Goal: Transaction & Acquisition: Book appointment/travel/reservation

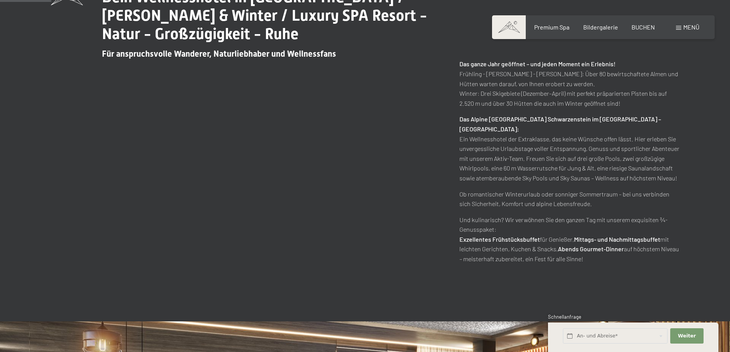
scroll to position [115, 0]
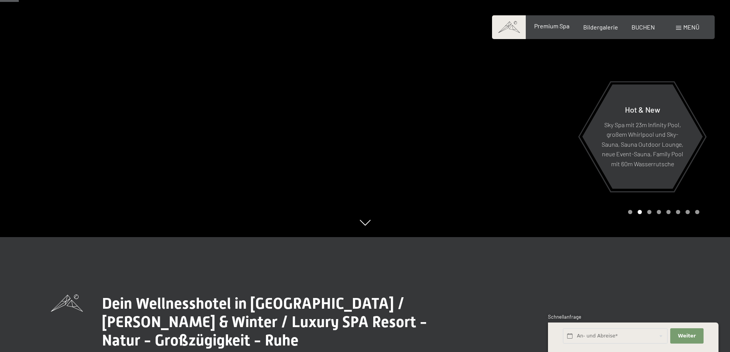
click at [547, 28] on span "Premium Spa" at bounding box center [551, 25] width 35 height 7
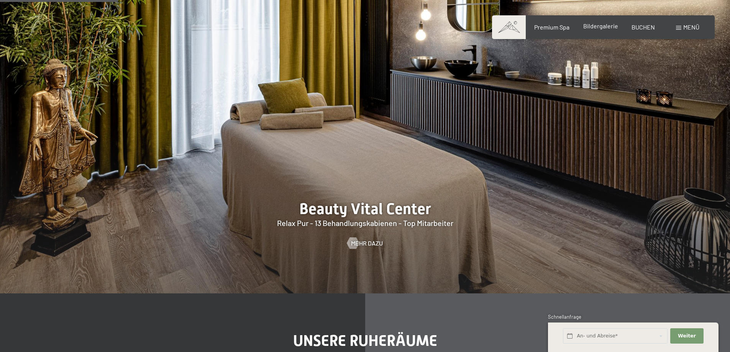
scroll to position [690, 0]
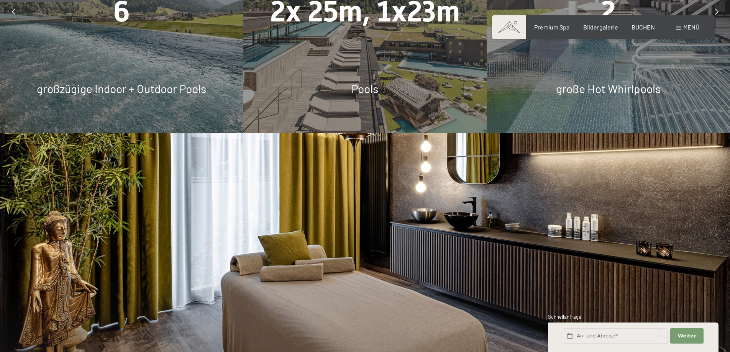
click at [640, 31] on div "Premium Spa Bildergalerie BUCHEN" at bounding box center [588, 27] width 161 height 8
click at [641, 27] on span "BUCHEN" at bounding box center [643, 25] width 23 height 7
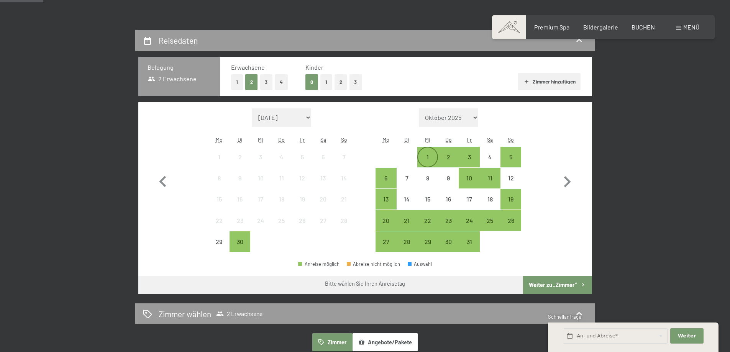
scroll to position [153, 0]
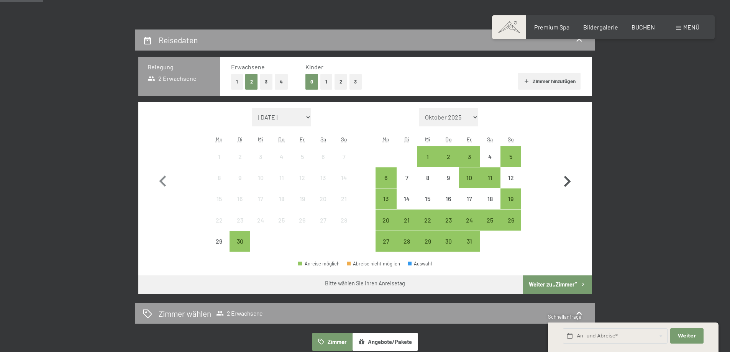
click at [570, 181] on icon "button" at bounding box center [567, 181] width 7 height 11
select select "[DATE]"
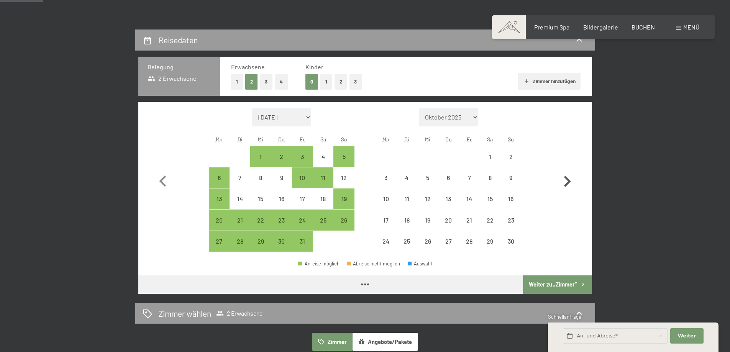
click at [570, 181] on icon "button" at bounding box center [567, 181] width 7 height 11
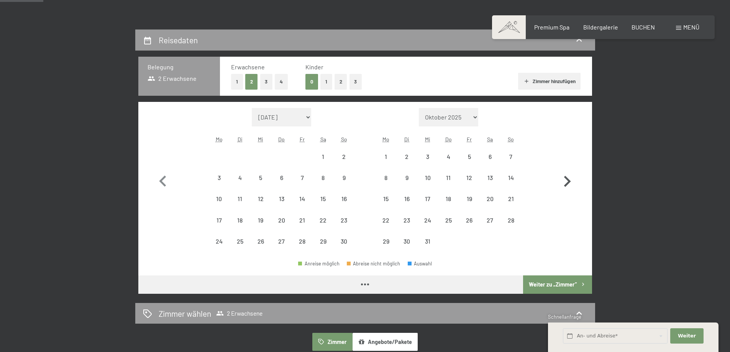
click at [570, 181] on icon "button" at bounding box center [567, 181] width 7 height 11
select select "[DATE]"
click at [570, 181] on icon "button" at bounding box center [567, 181] width 7 height 11
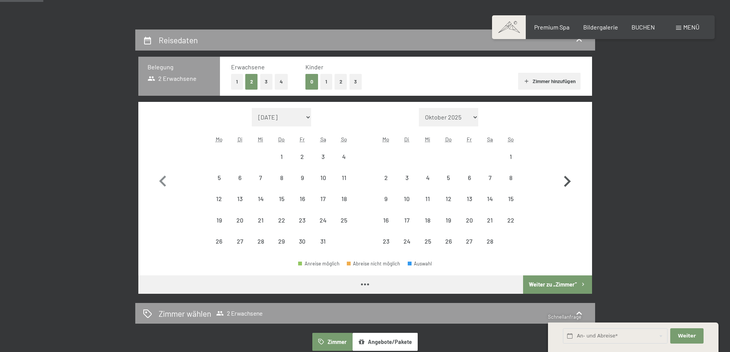
select select "[DATE]"
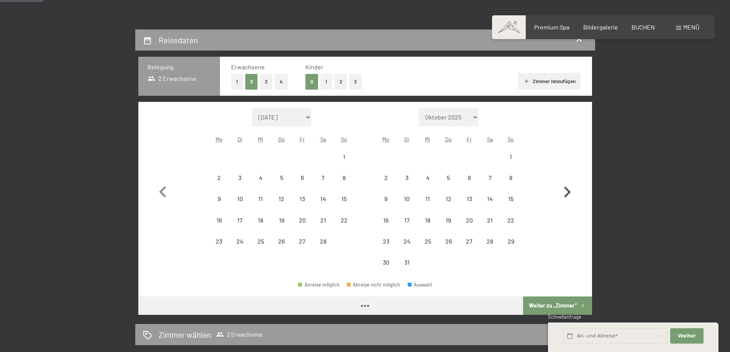
click at [570, 181] on icon "button" at bounding box center [567, 192] width 22 height 22
select select "[DATE]"
click at [570, 181] on icon "button" at bounding box center [567, 192] width 22 height 22
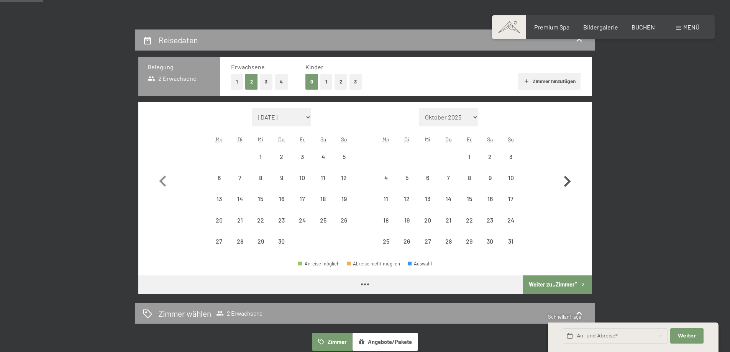
click at [570, 181] on icon "button" at bounding box center [567, 181] width 7 height 11
select select "[DATE]"
click at [570, 181] on icon "button" at bounding box center [567, 181] width 7 height 11
select select "[DATE]"
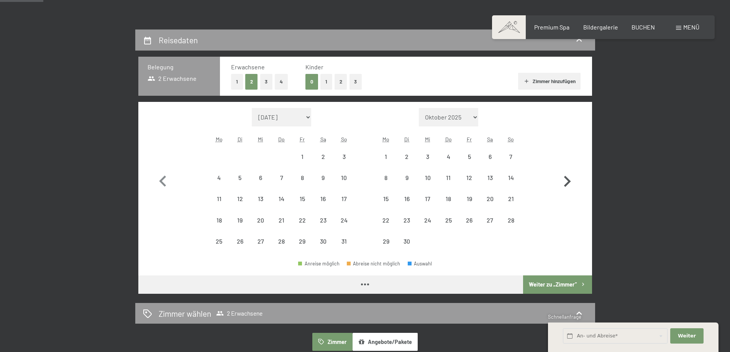
select select "[DATE]"
click at [570, 181] on icon "button" at bounding box center [567, 181] width 7 height 11
select select "[DATE]"
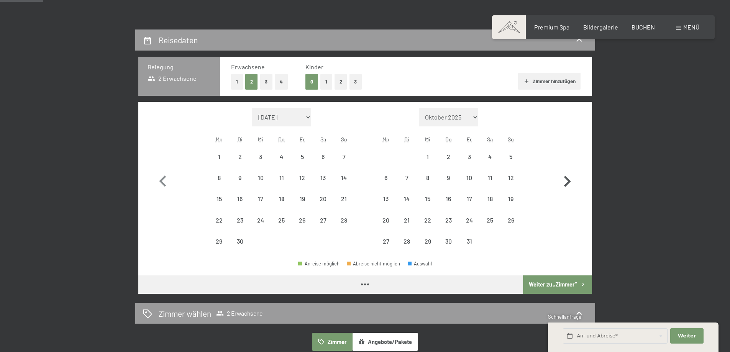
select select "[DATE]"
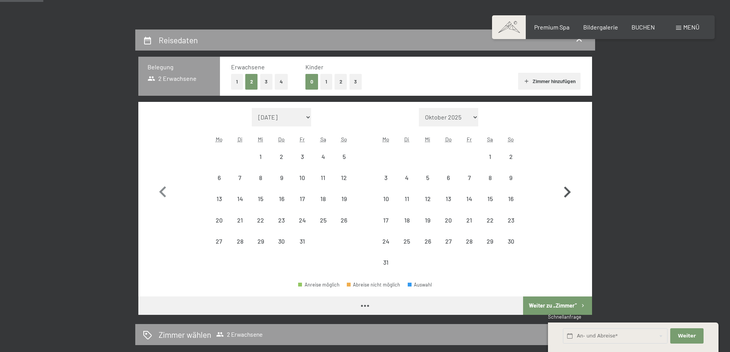
select select "[DATE]"
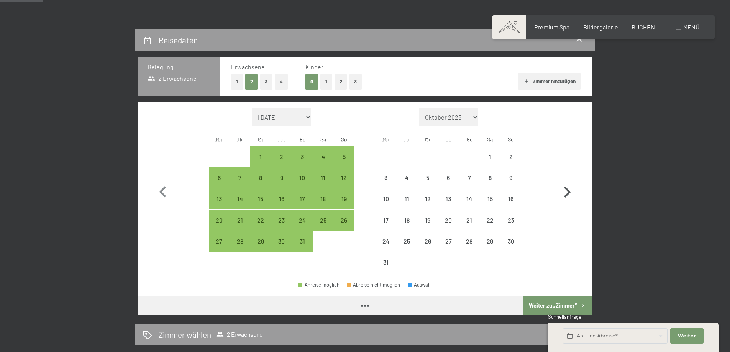
click at [570, 181] on icon "button" at bounding box center [567, 192] width 22 height 22
select select "[DATE]"
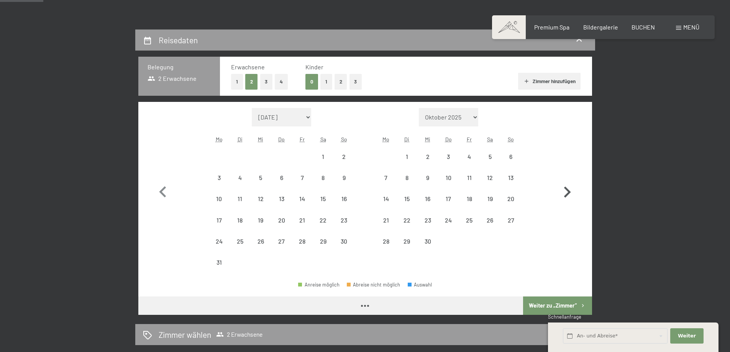
select select "[DATE]"
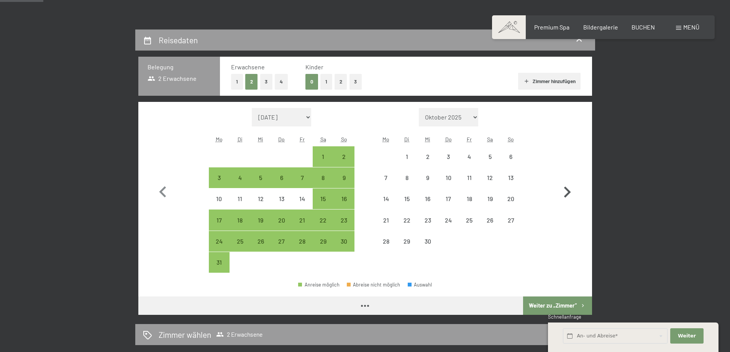
select select "[DATE]"
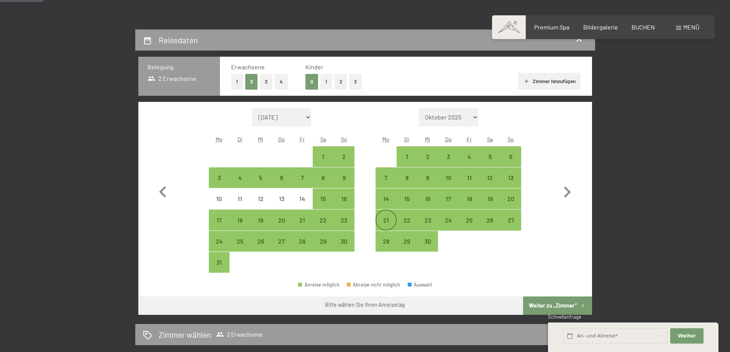
click at [384, 220] on div "21" at bounding box center [385, 226] width 19 height 19
select select "[DATE]"
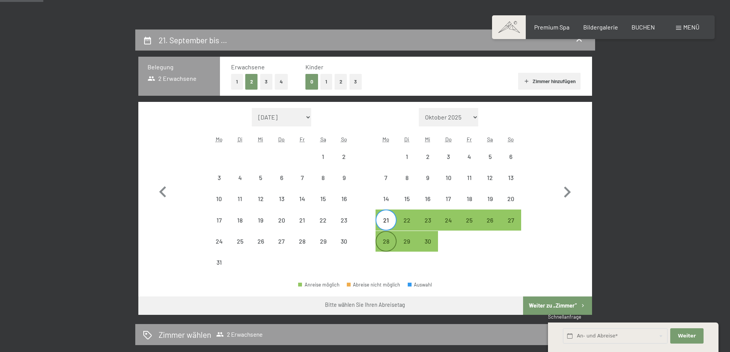
click at [389, 240] on div "28" at bounding box center [385, 247] width 19 height 19
select select "[DATE]"
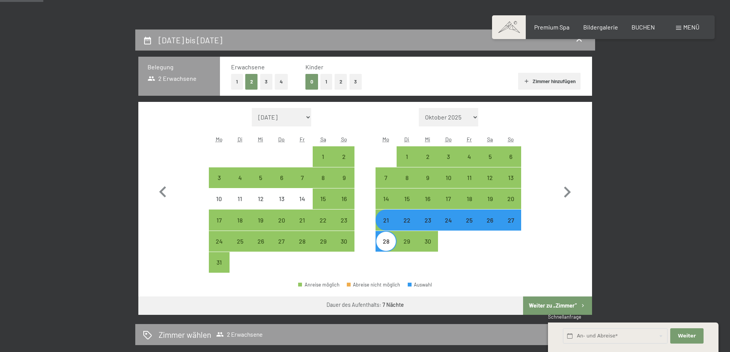
click at [558, 304] on button "Weiter zu „Zimmer“" at bounding box center [557, 306] width 69 height 18
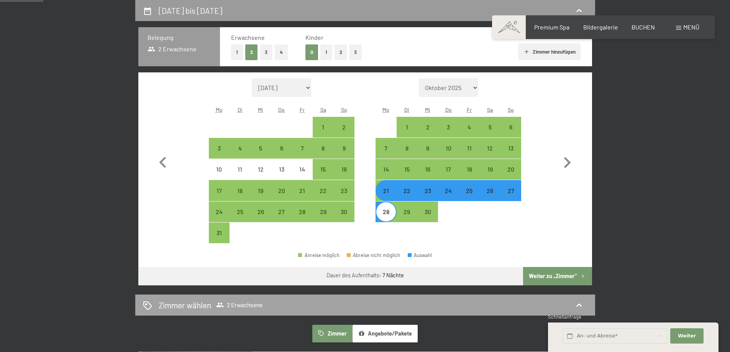
select select "[DATE]"
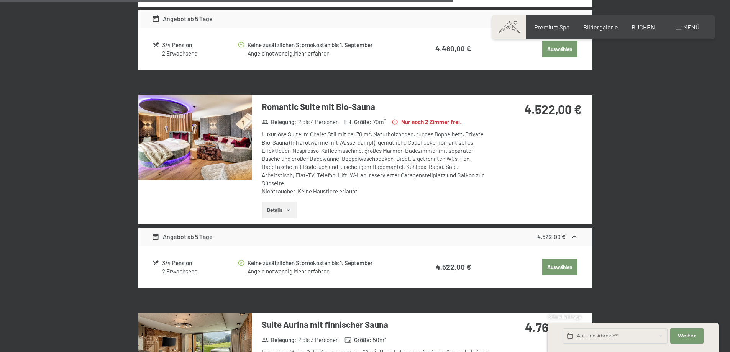
scroll to position [1103, 0]
